Goal: Transaction & Acquisition: Purchase product/service

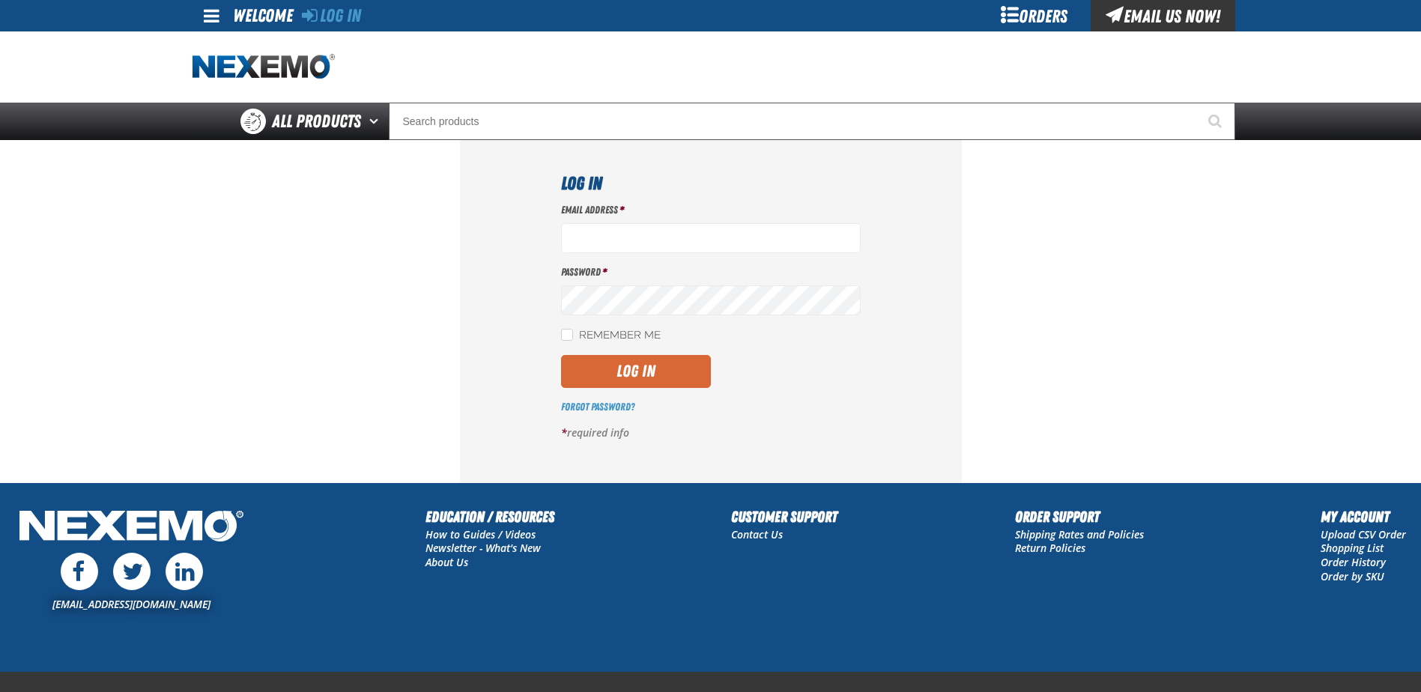
type input "[EMAIL_ADDRESS][DOMAIN_NAME]"
click at [658, 376] on button "Log In" at bounding box center [636, 371] width 150 height 33
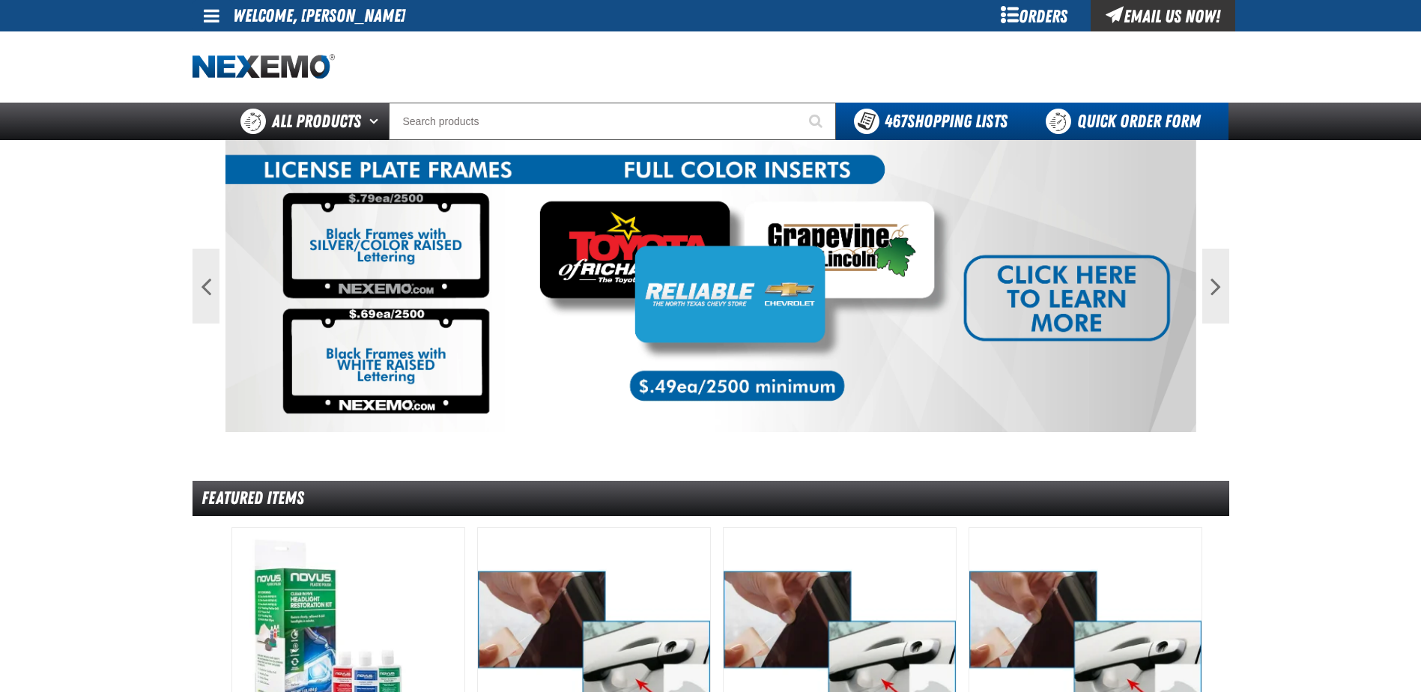
click at [1123, 127] on link "Quick Order Form" at bounding box center [1126, 121] width 203 height 37
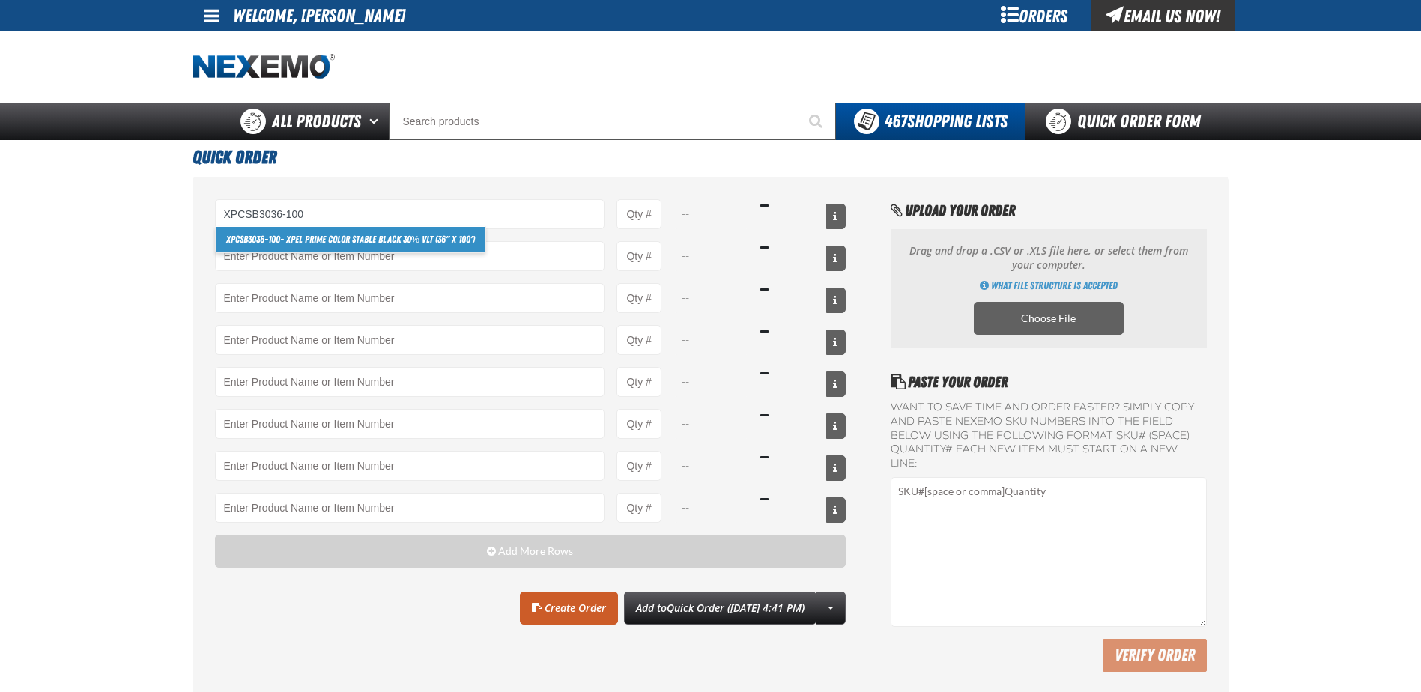
click at [439, 239] on link "XPCSB3036-100 - XPEL PRIME Color Stable Black 30% VLT (36" x 100')" at bounding box center [351, 239] width 270 height 25
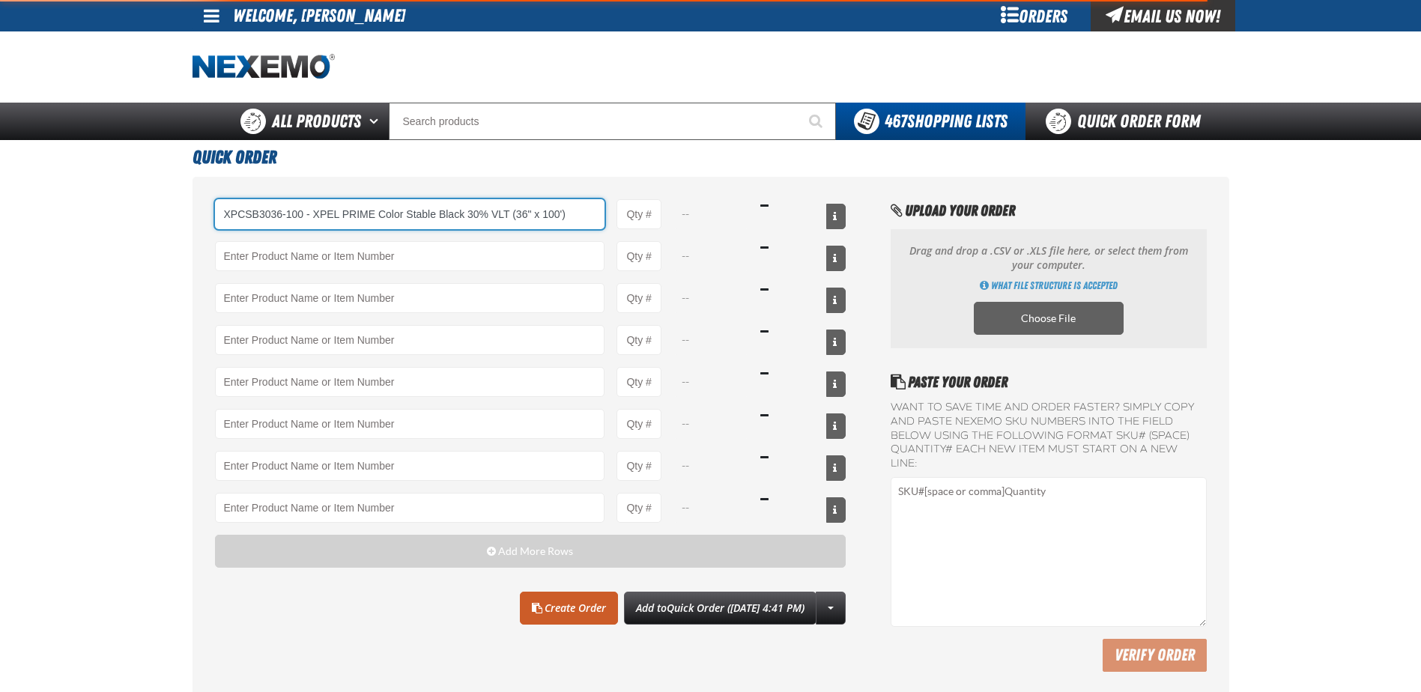
type input "XPCSB3036-100 - XPEL PRIME Color Stable Black 30% VLT (36&quot; x 100&#x27;)"
type input "1"
select select "roll"
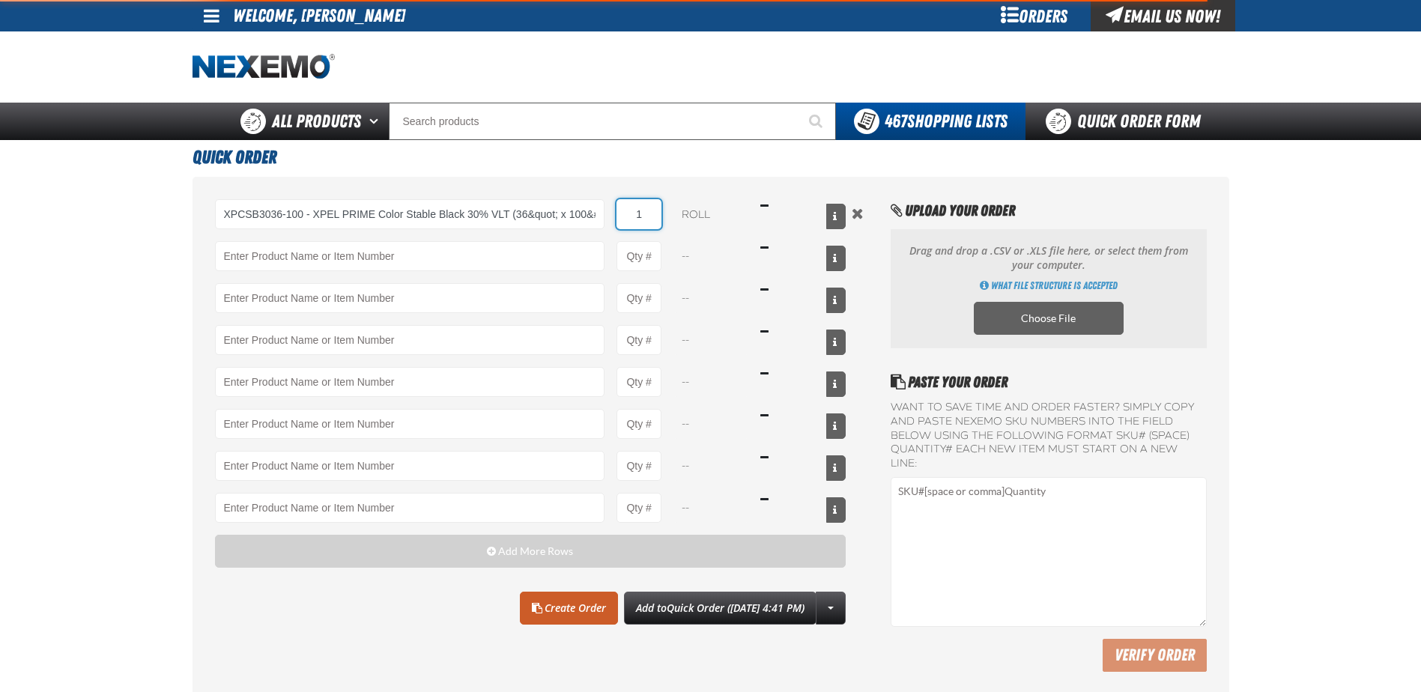
type input "6"
type input "XPCSB3036-100 - XPEL PRIME Color Stable Black 30% VLT (36&quot; x 100&#x27;)"
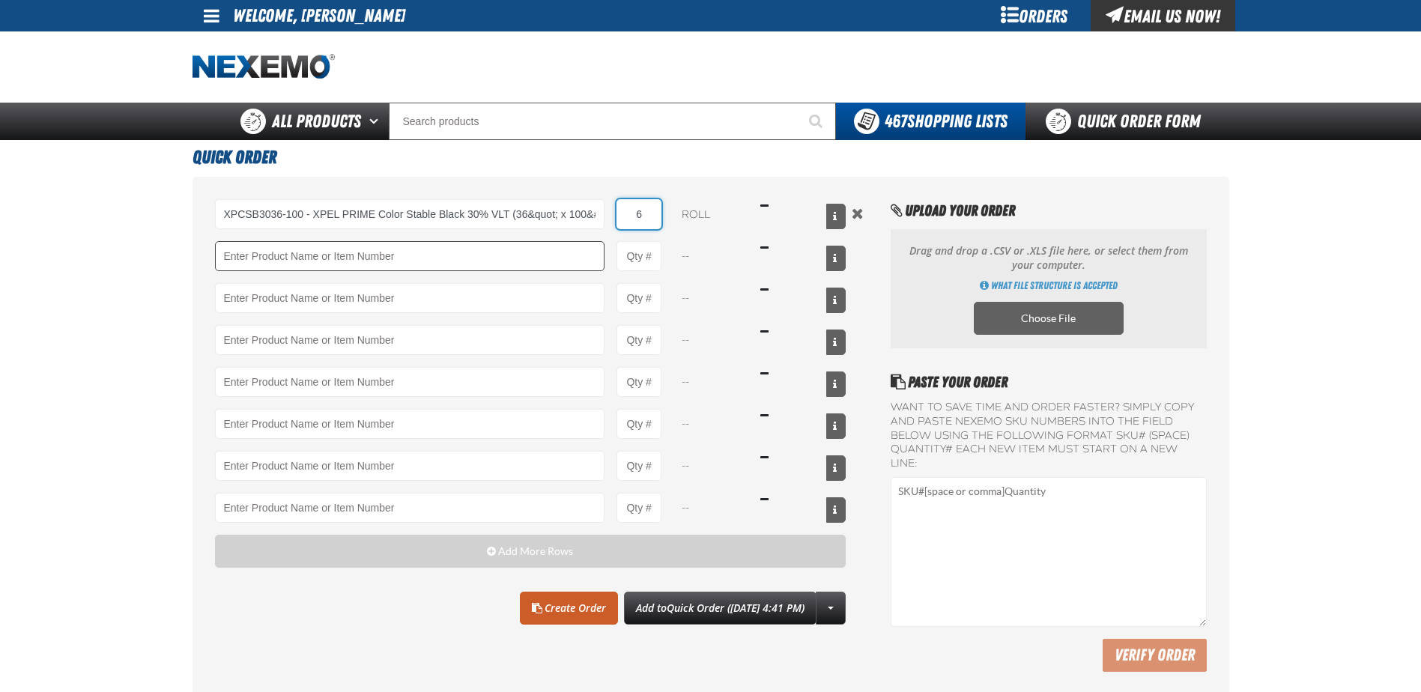
type input "6"
click at [399, 259] on input "Product" at bounding box center [410, 256] width 390 height 30
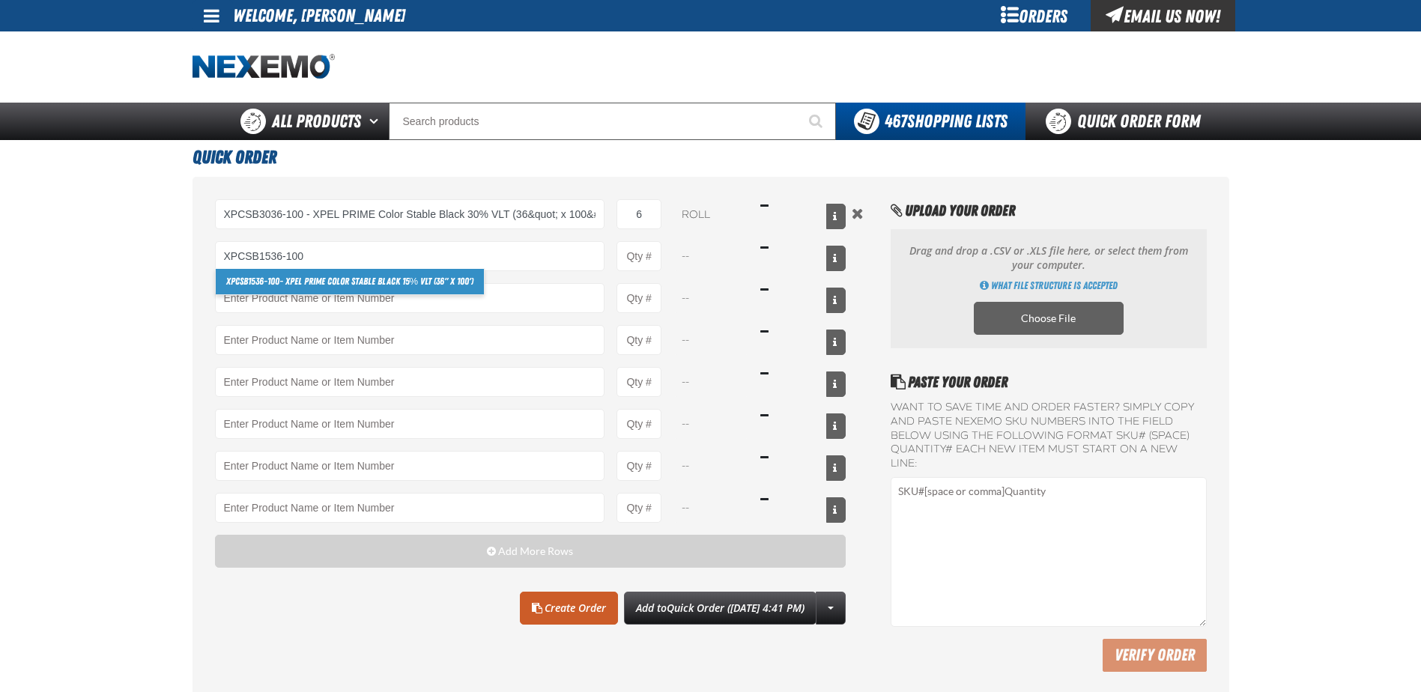
click at [329, 279] on link "XPCSB1536-100 - XPEL PRIME Color Stable Black 15% VLT (36" x 100')" at bounding box center [350, 281] width 269 height 25
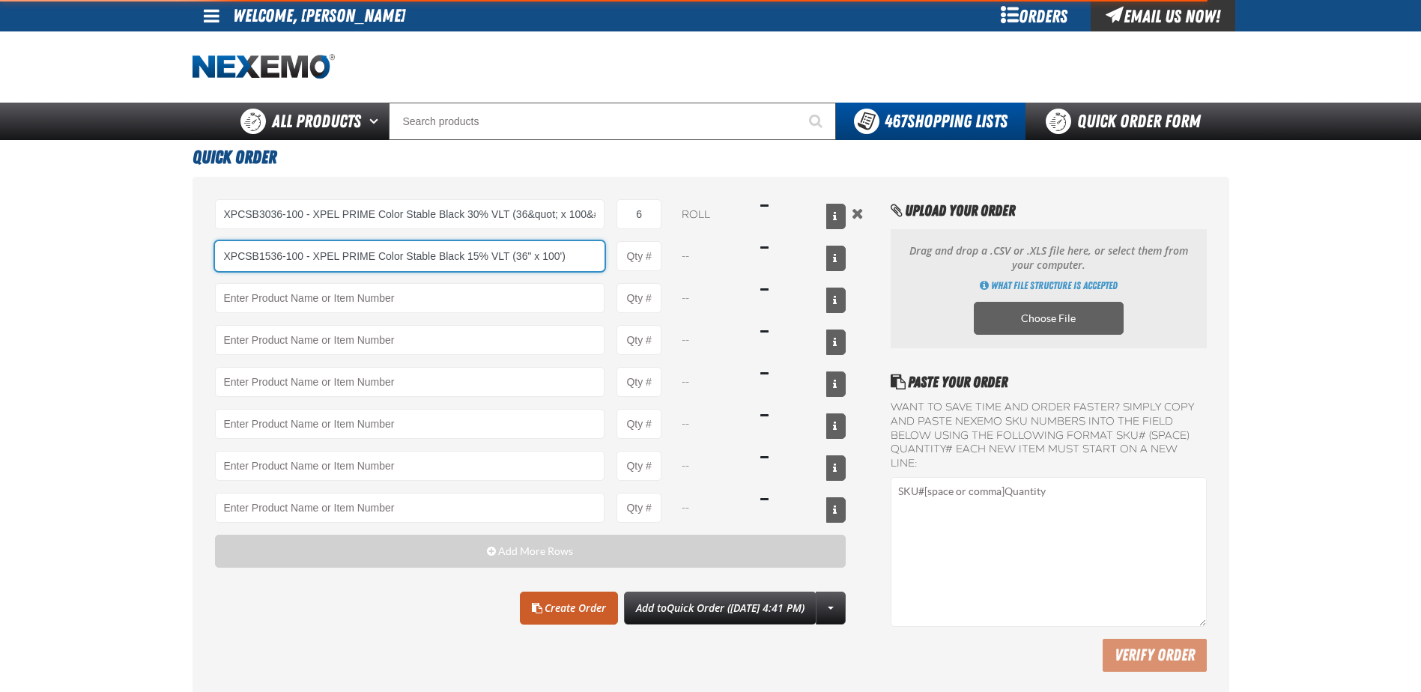
type input "XPCSB1536-100 - XPEL PRIME Color Stable Black 15% VLT (36&quot; x 100&#x27;)"
type input "1"
select select "roll"
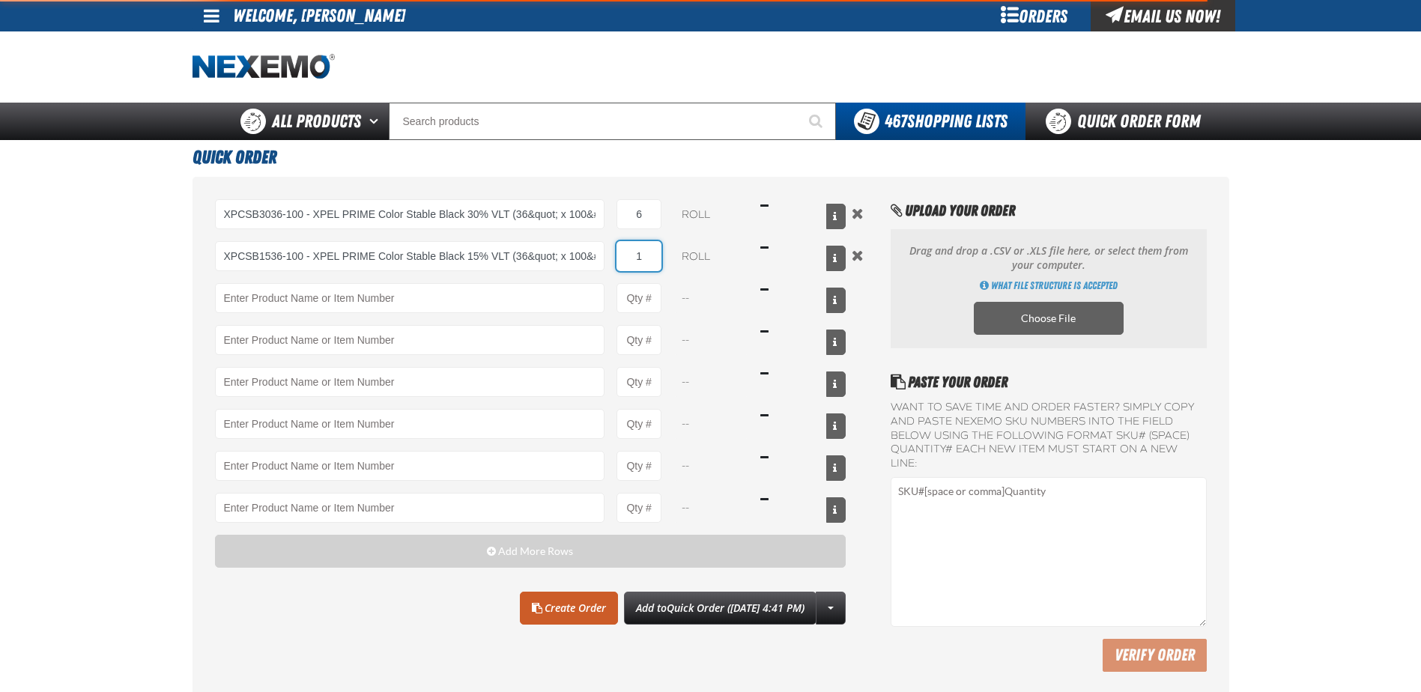
type input "XPCSB1536-100 - XPEL PRIME Color Stable Black 15% VLT (36&quot; x 100&#x27;)"
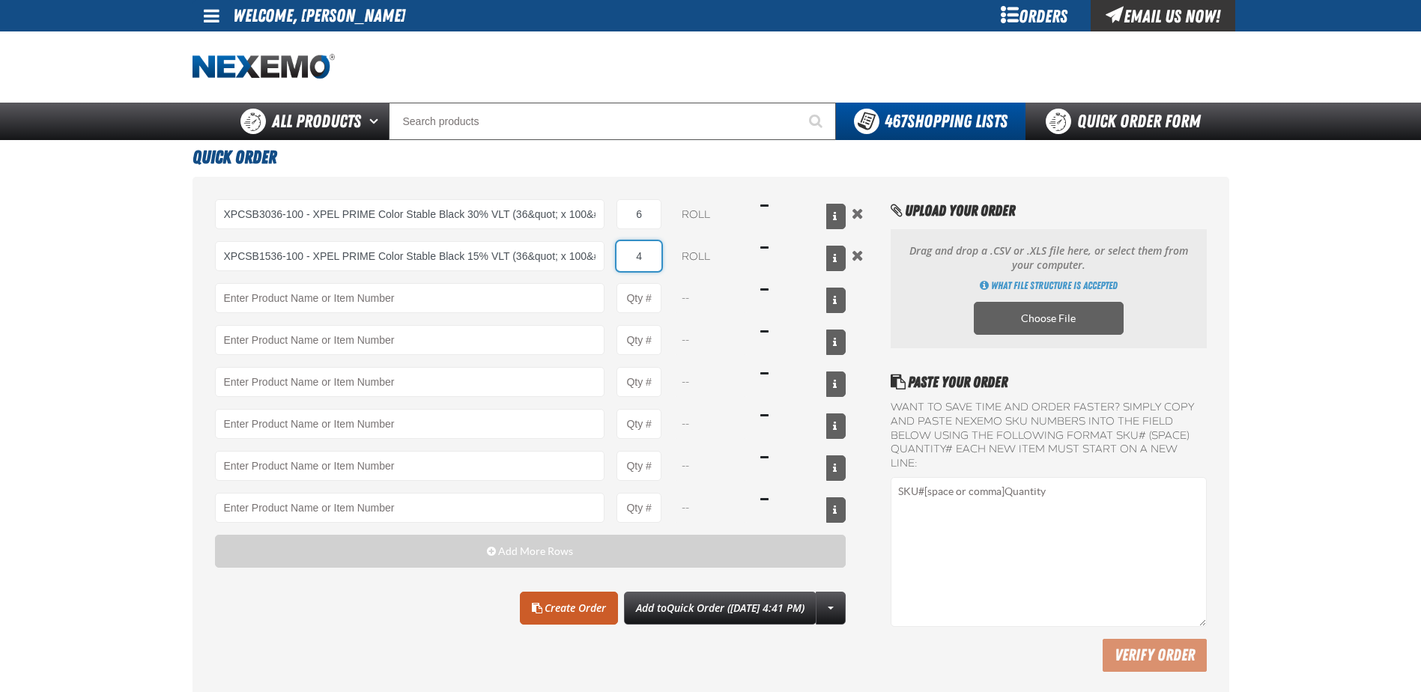
type input "4"
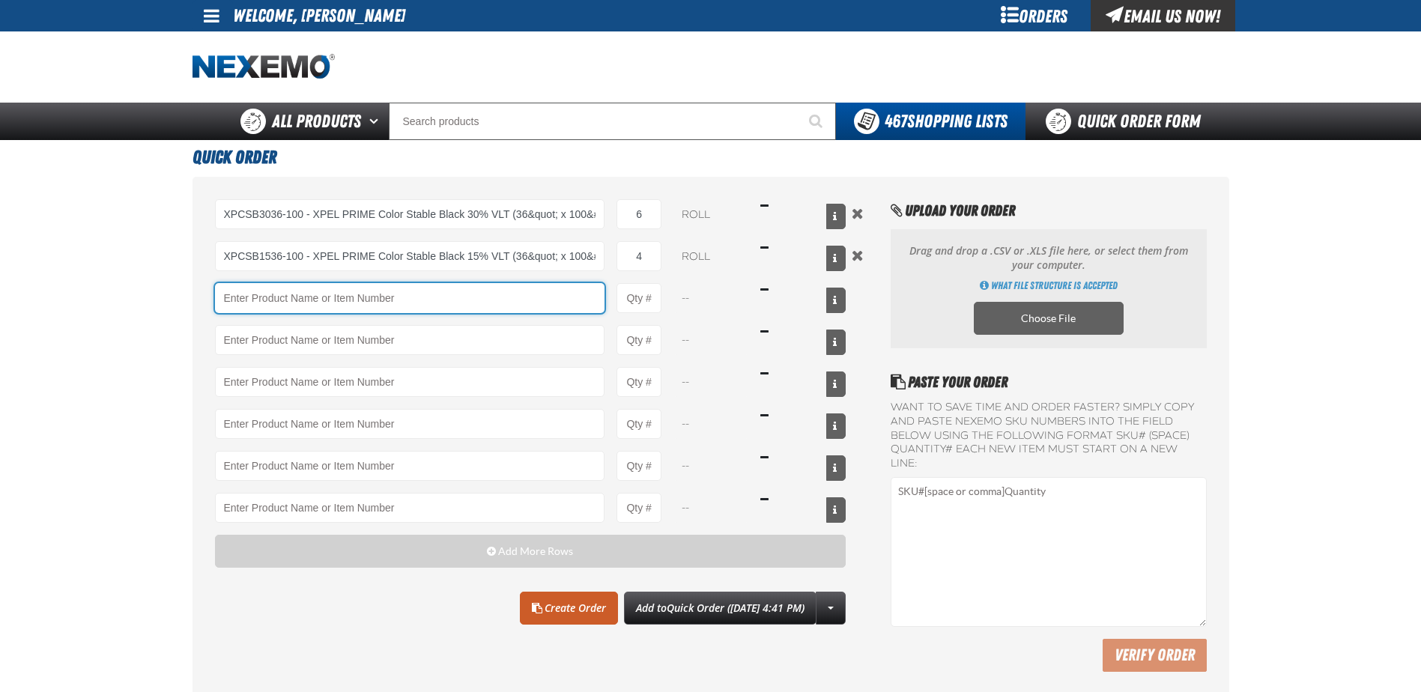
click at [341, 296] on input "Product" at bounding box center [410, 298] width 390 height 30
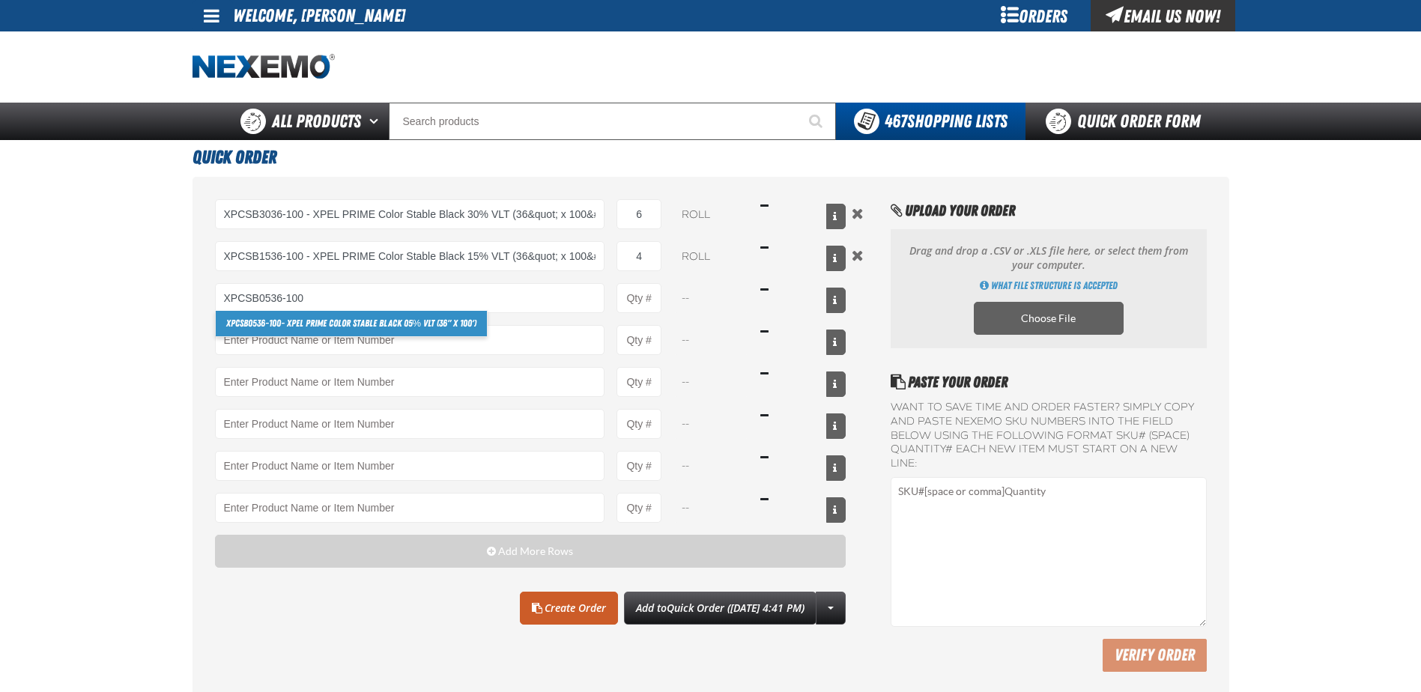
click at [376, 321] on link "XPCSB0536-100 - XPEL PRIME Color Stable Black 05% VLT (36" x 100')" at bounding box center [352, 323] width 272 height 25
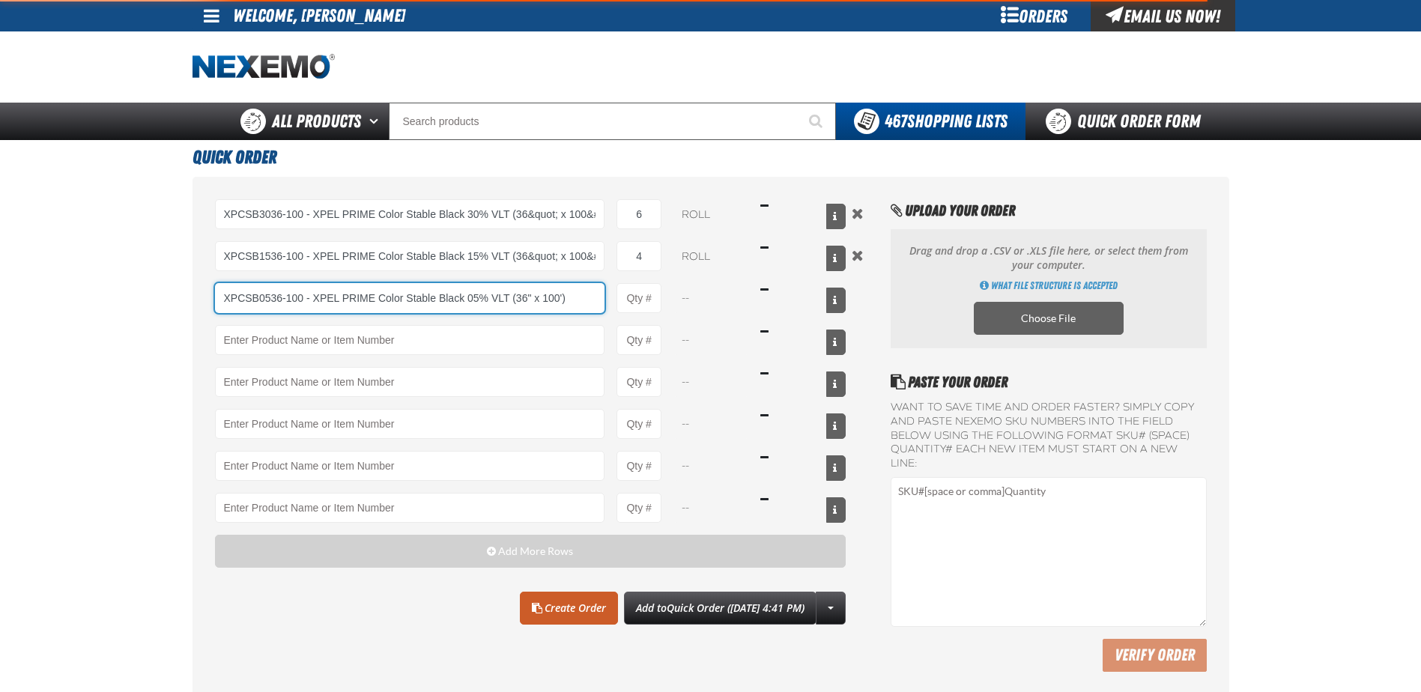
type input "XPCSB0536-100 - XPEL PRIME Color Stable Black 05% VLT (36&quot; x 100&#x27;)"
type input "1"
select select "roll"
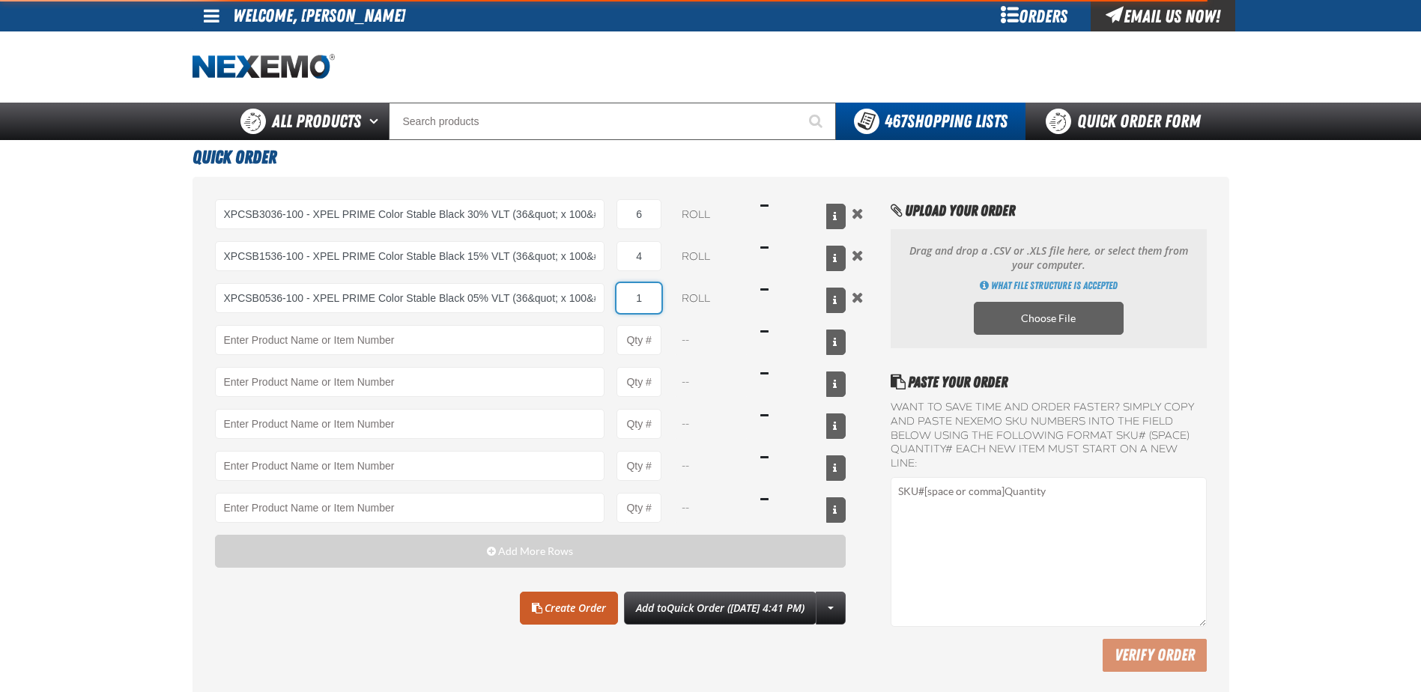
type input "XPCSB0536-100 - XPEL PRIME Color Stable Black 05% VLT (36&quot; x 100&#x27;)"
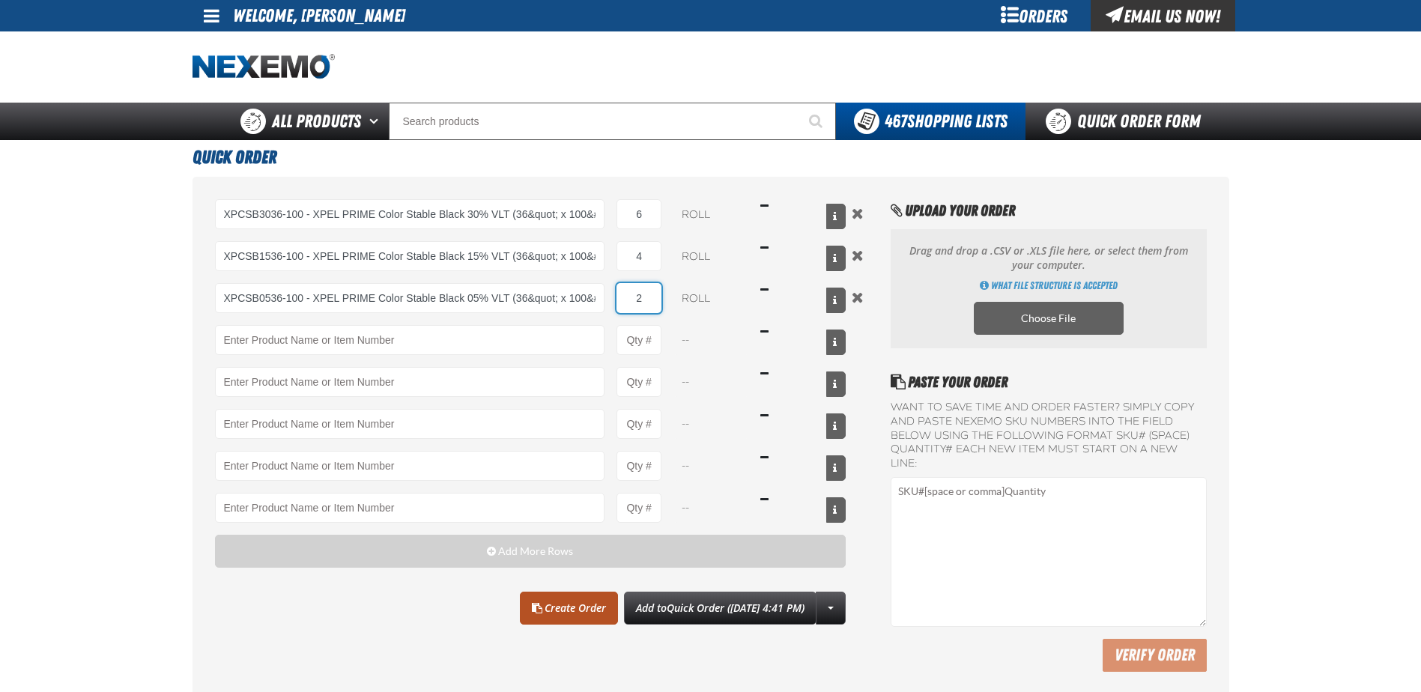
type input "2"
click at [542, 604] on link "Create Order" at bounding box center [569, 608] width 98 height 33
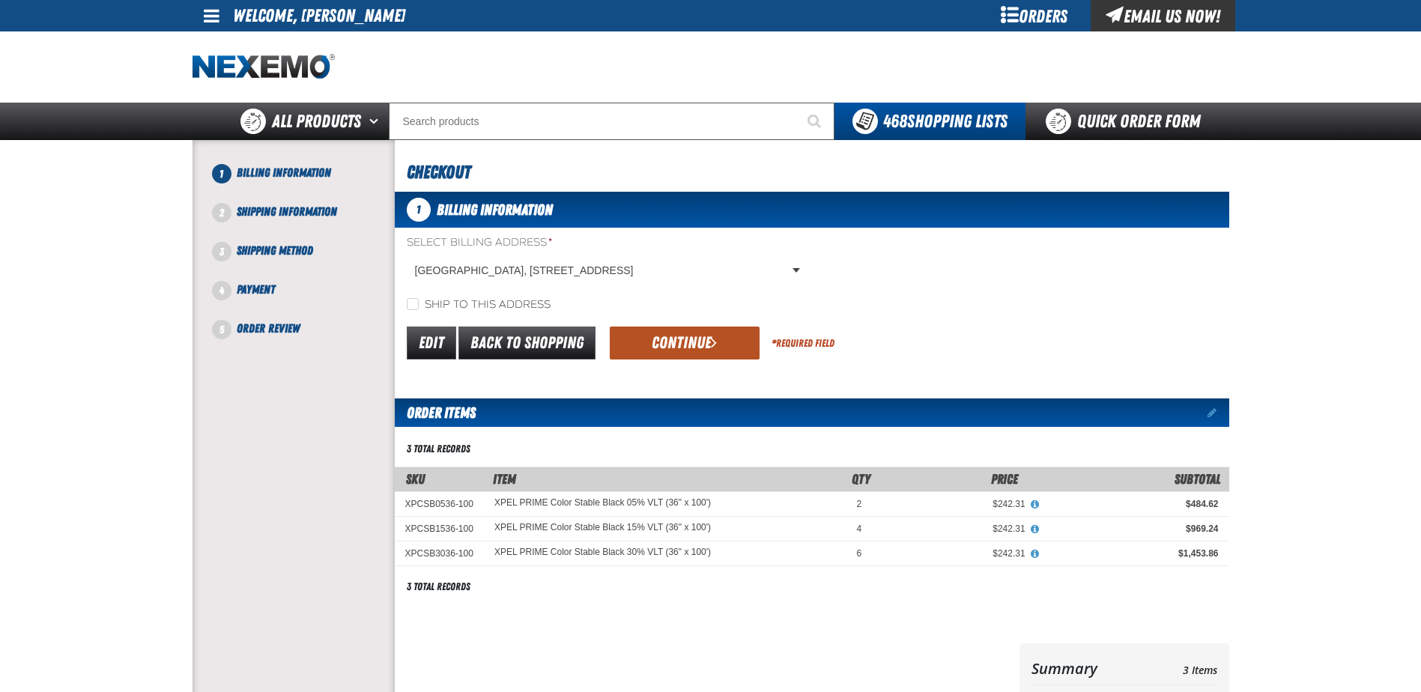
click at [679, 340] on button "Continue" at bounding box center [685, 343] width 150 height 33
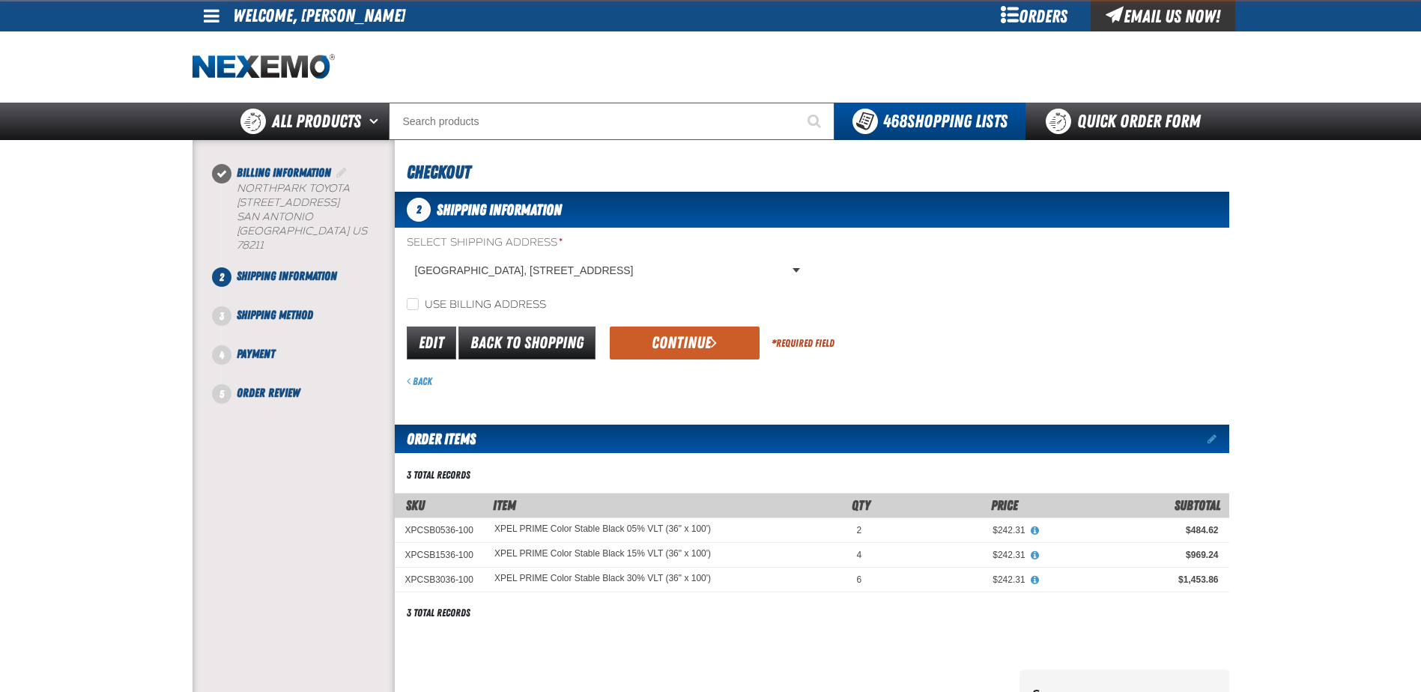
click at [679, 340] on button "Continue" at bounding box center [685, 343] width 150 height 33
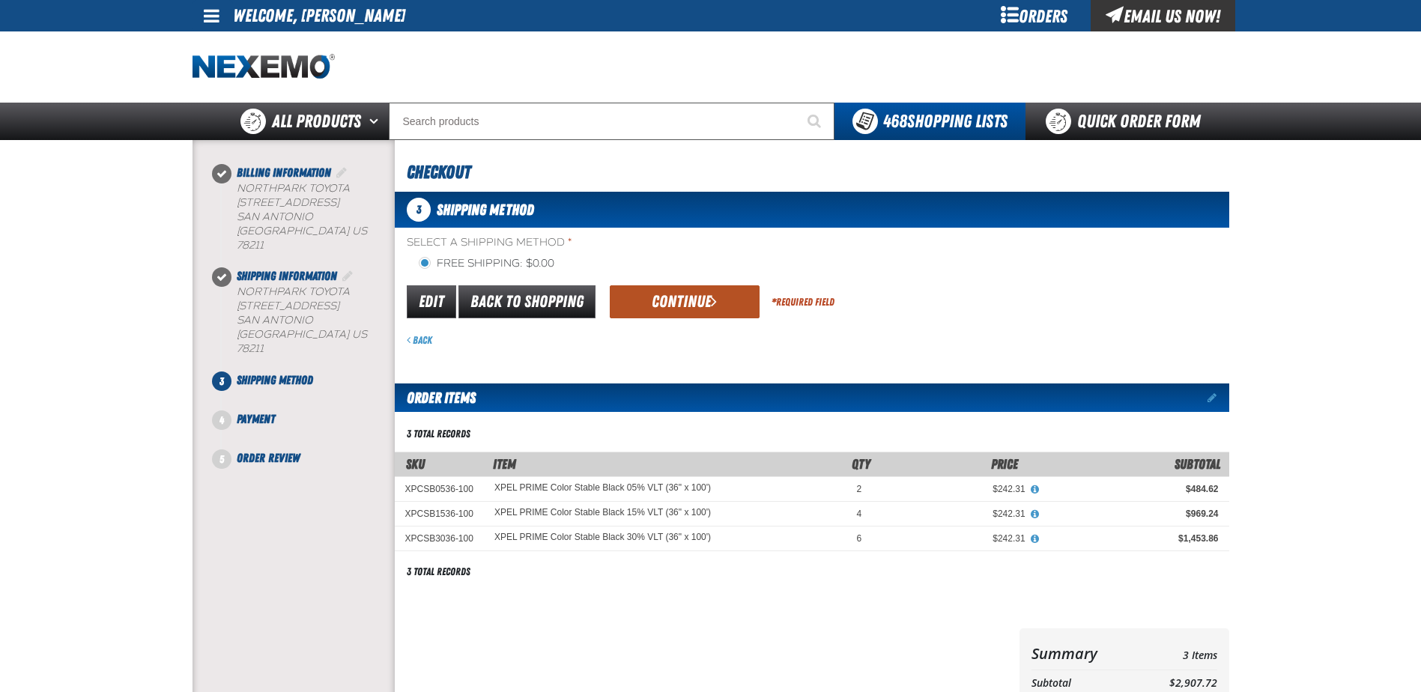
click at [674, 294] on button "Continue" at bounding box center [685, 301] width 150 height 33
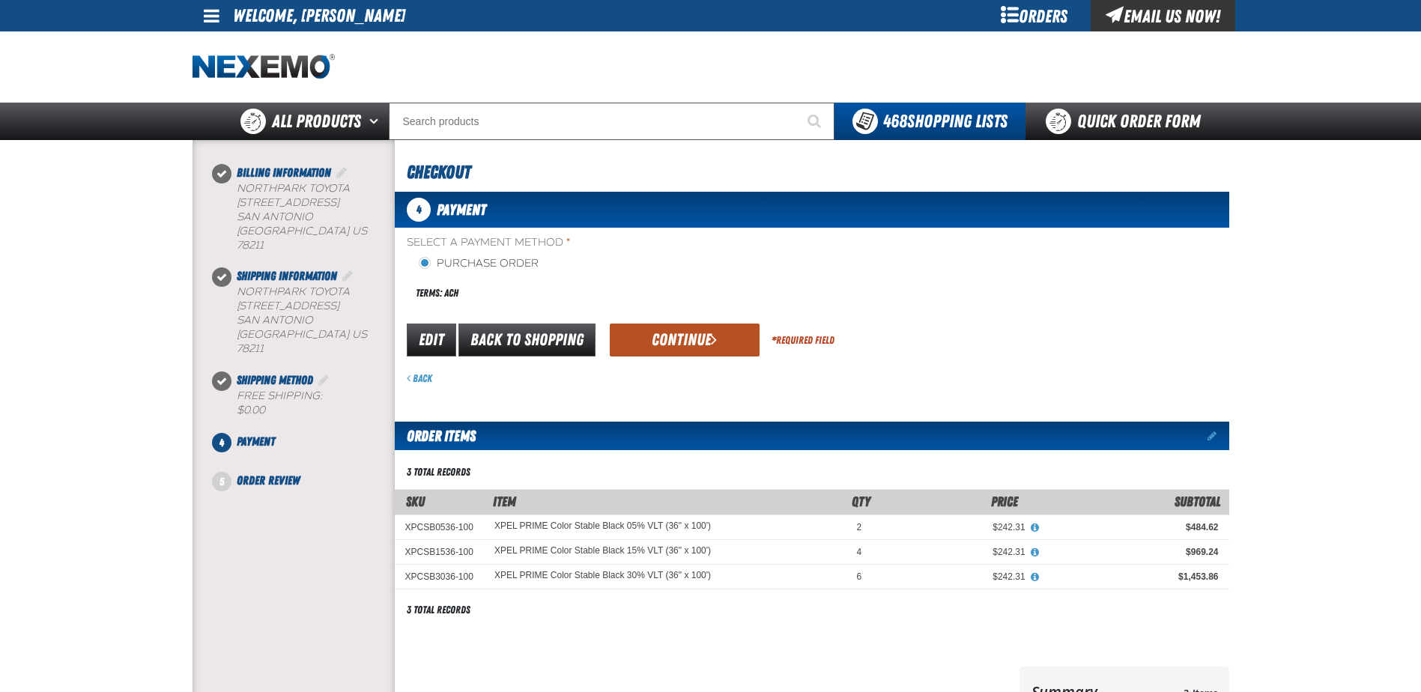
click at [676, 334] on button "Continue" at bounding box center [685, 340] width 150 height 33
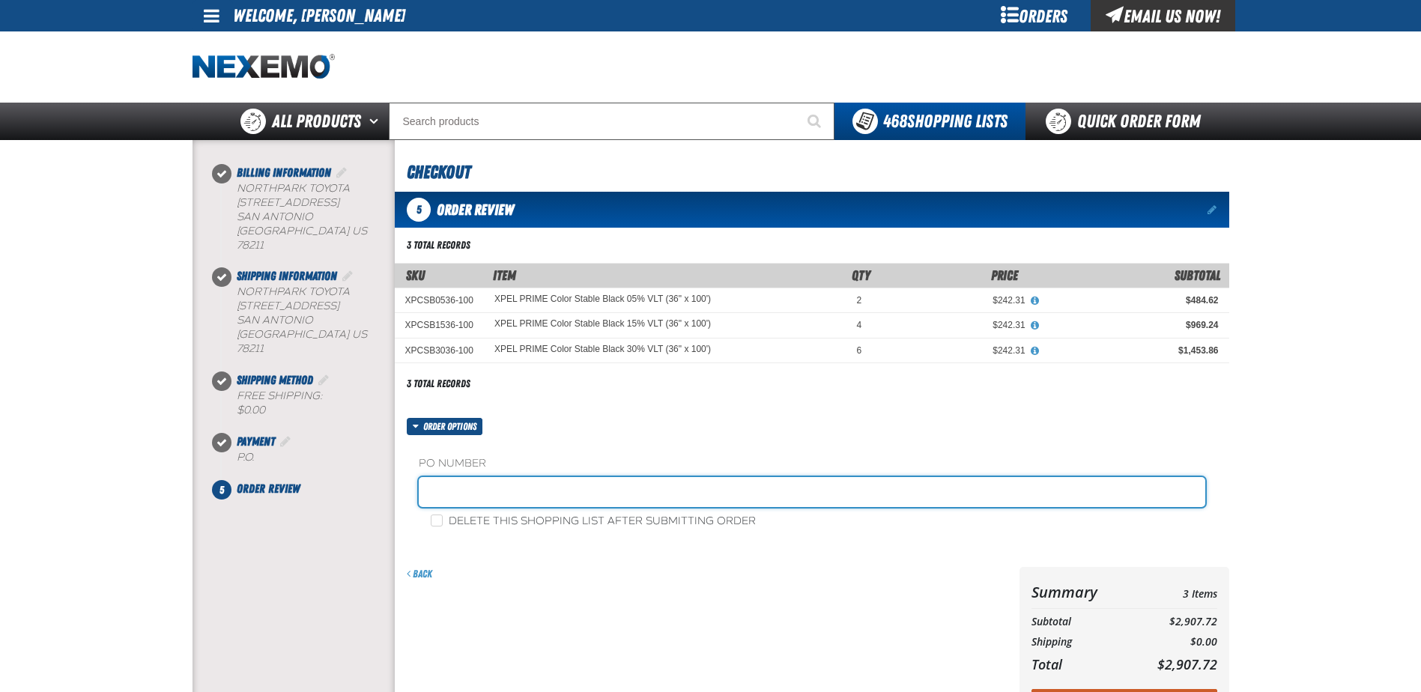
click at [566, 492] on input "text" at bounding box center [812, 492] width 787 height 30
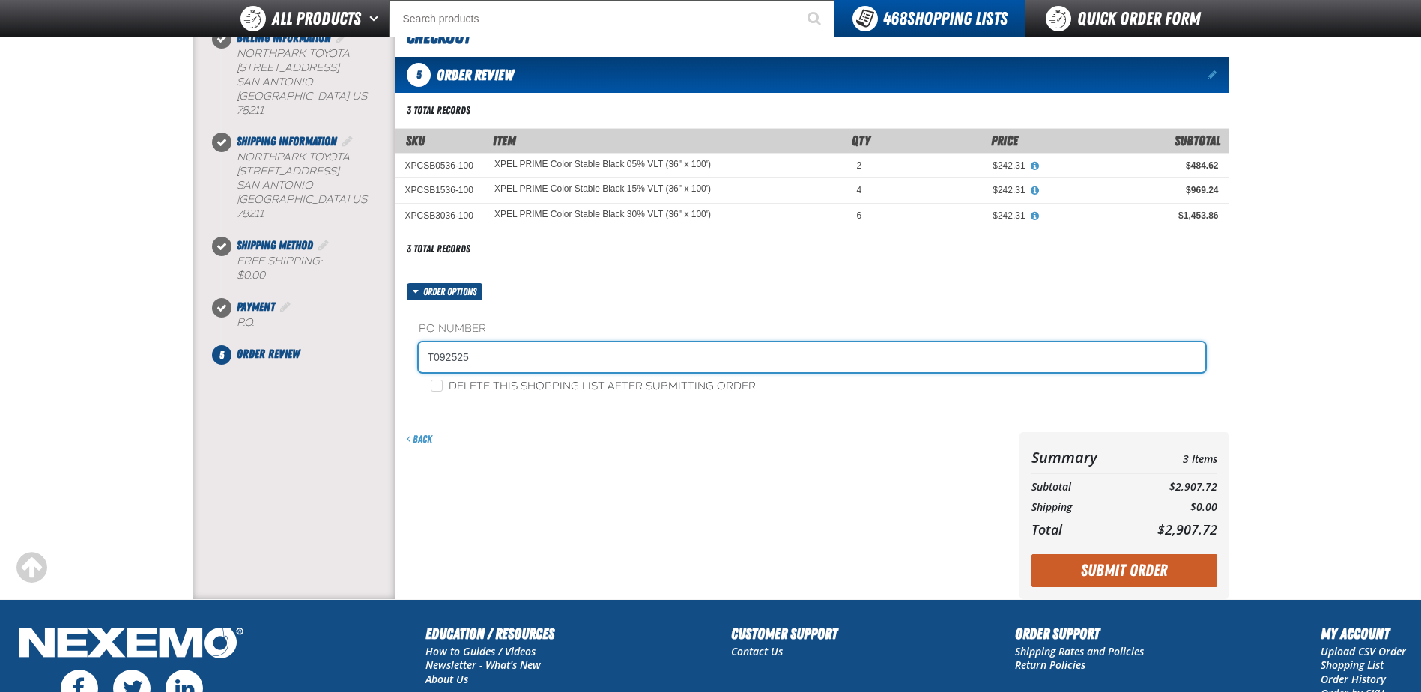
scroll to position [225, 0]
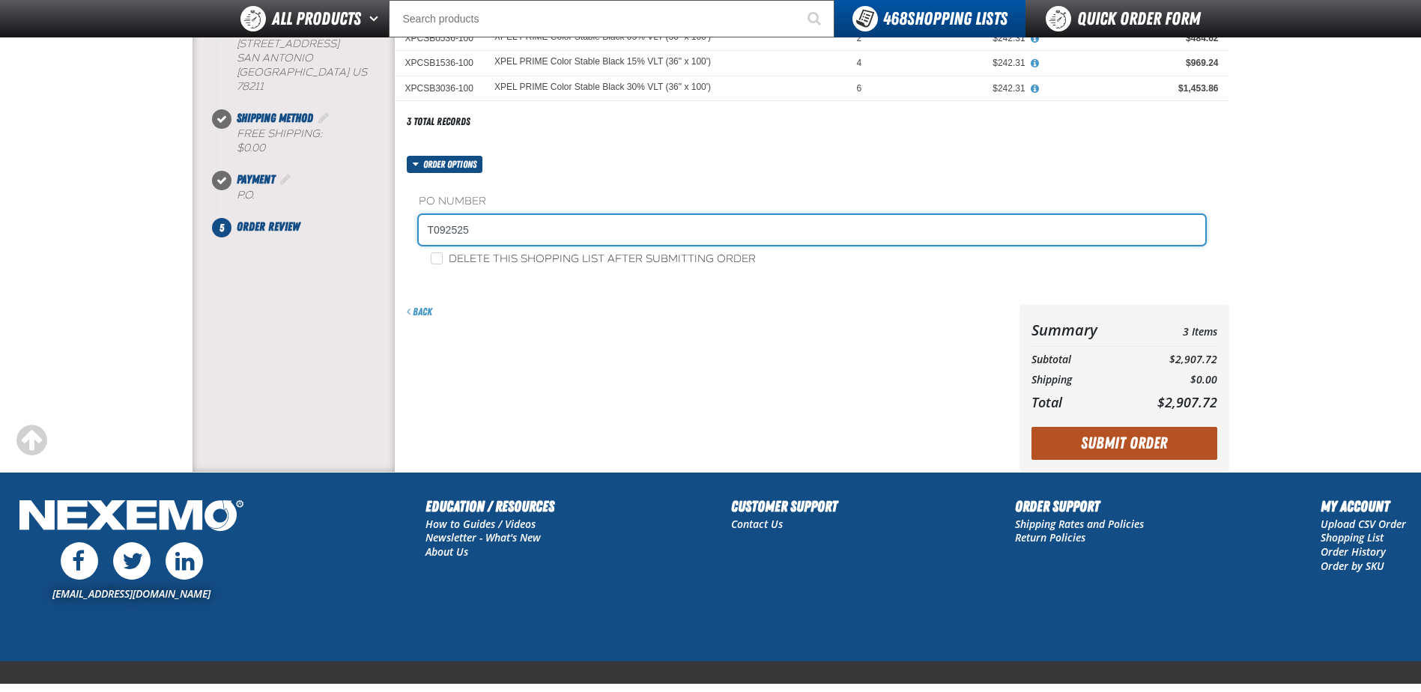
type input "T092525"
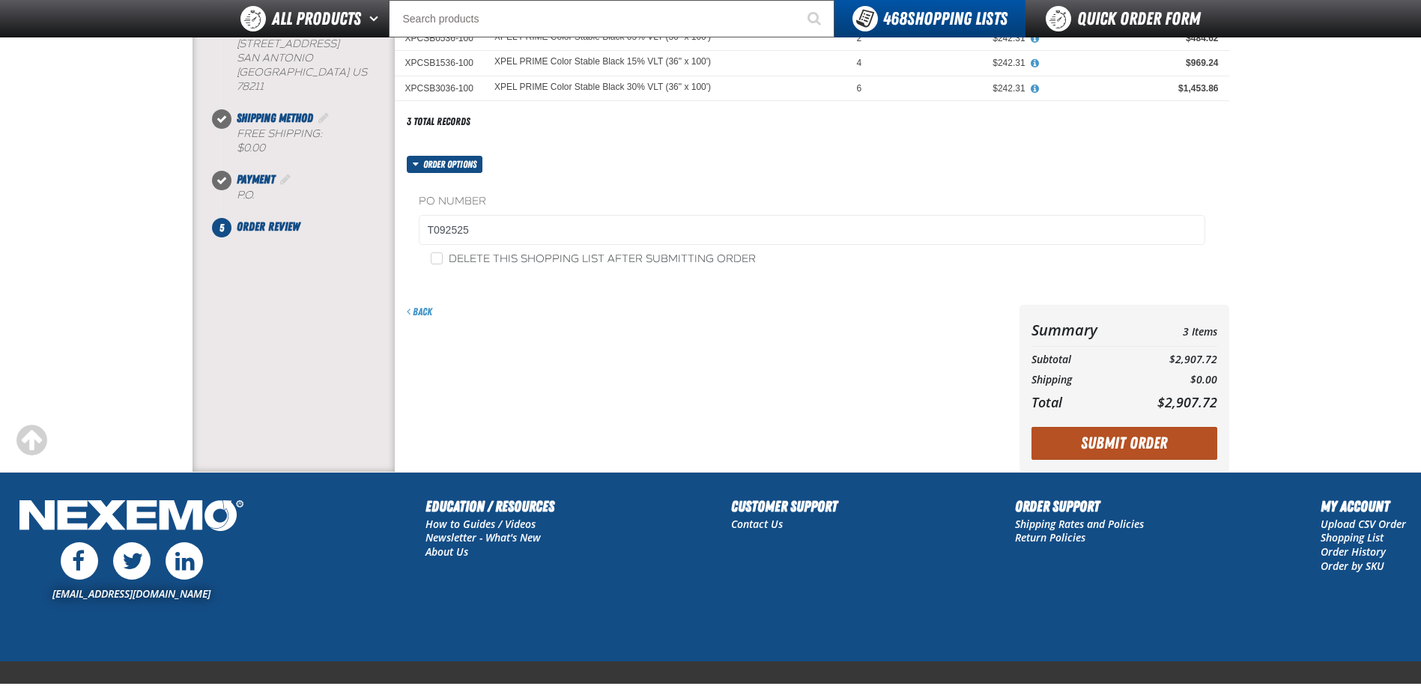
click at [1088, 437] on button "Submit Order" at bounding box center [1124, 443] width 186 height 33
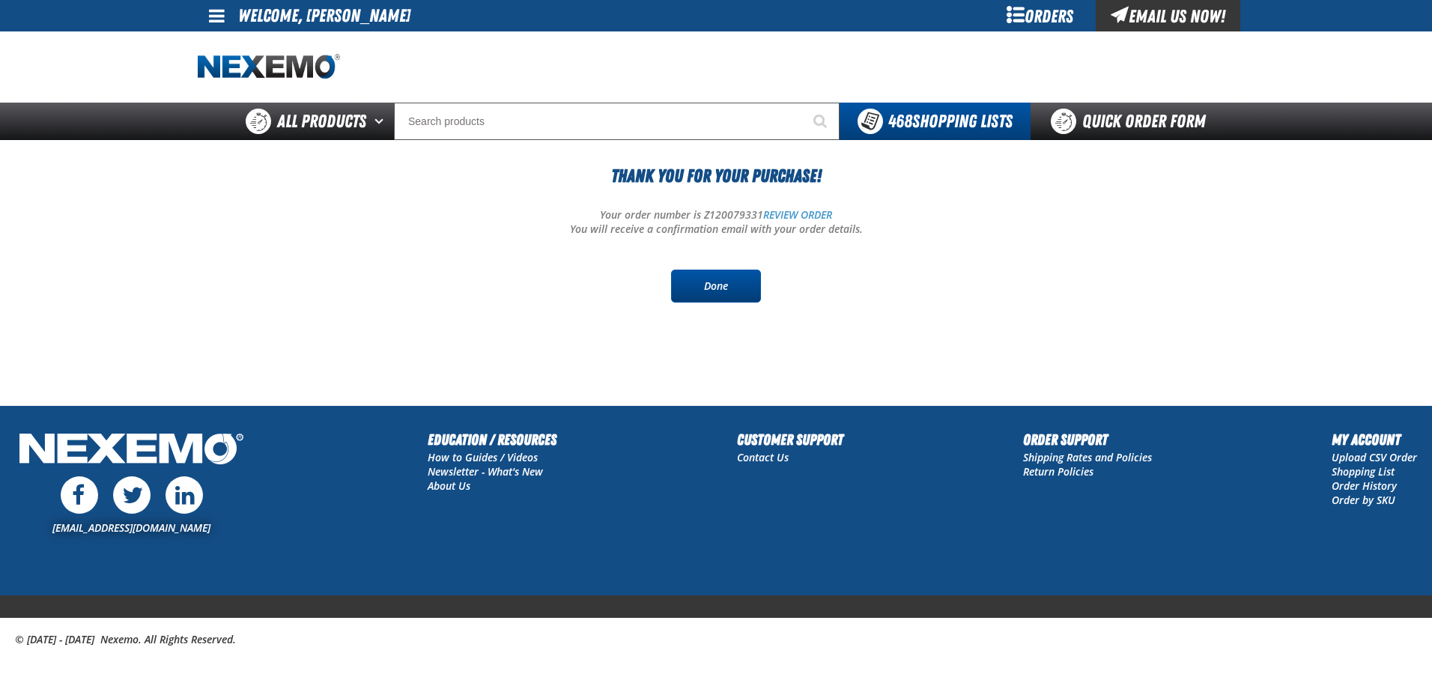
click at [729, 284] on link "Done" at bounding box center [716, 286] width 90 height 33
